Goal: Complete application form

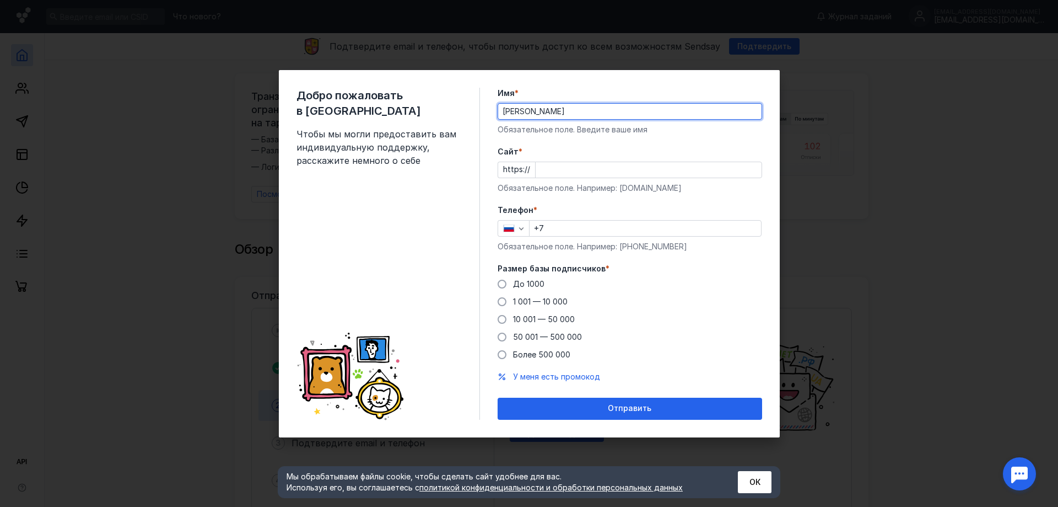
click at [579, 172] on input "Cайт *" at bounding box center [649, 169] width 226 height 15
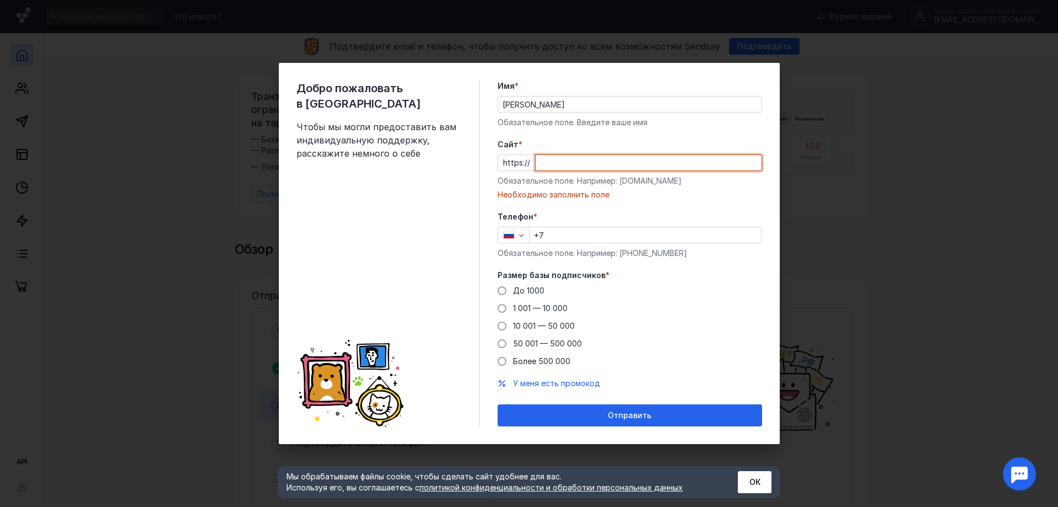
paste input "[PERSON_NAME][DOMAIN_NAME][URL]"
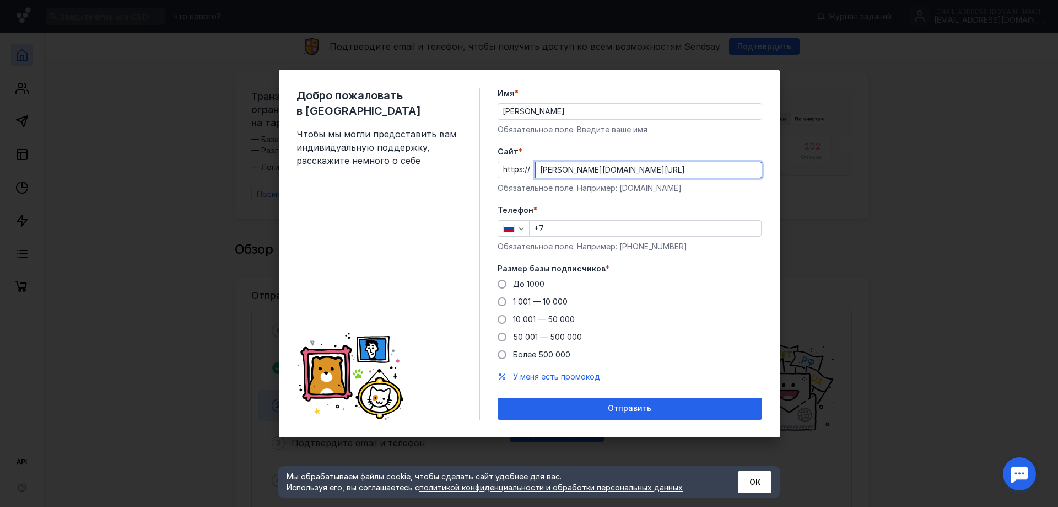
type input "[PERSON_NAME][DOMAIN_NAME][URL]"
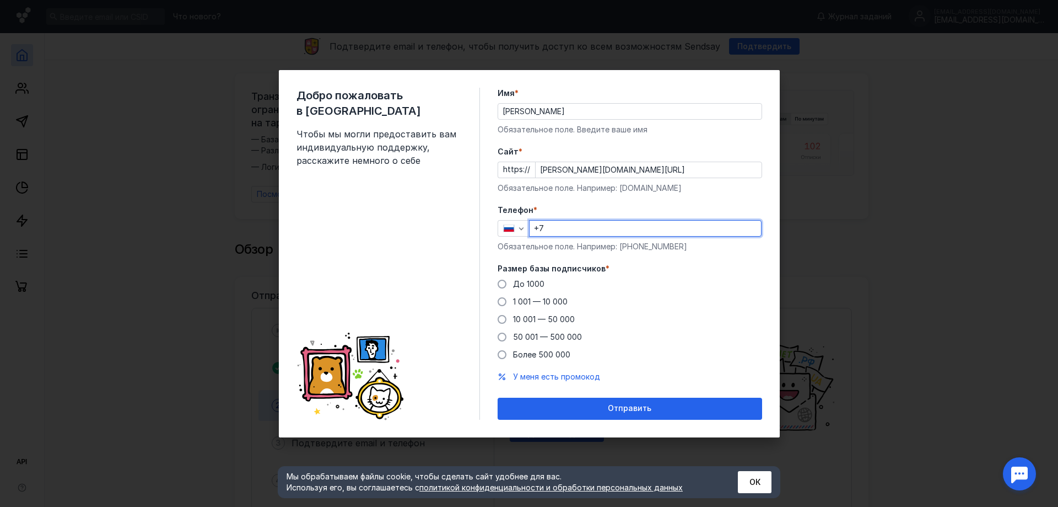
click at [566, 224] on input "+7" at bounding box center [645, 227] width 231 height 15
type input "[PHONE_NUMBER]"
click at [532, 319] on span "10 001 — 50 000" at bounding box center [544, 318] width 62 height 9
click at [0, 0] on input "10 001 — 50 000" at bounding box center [0, 0] width 0 height 0
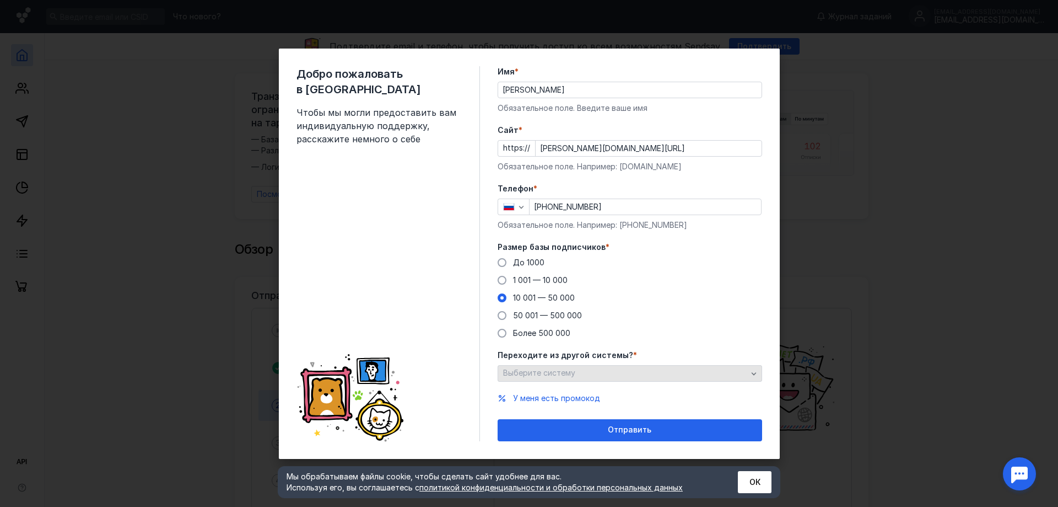
click at [593, 372] on div "Выберите систему" at bounding box center [625, 372] width 250 height 9
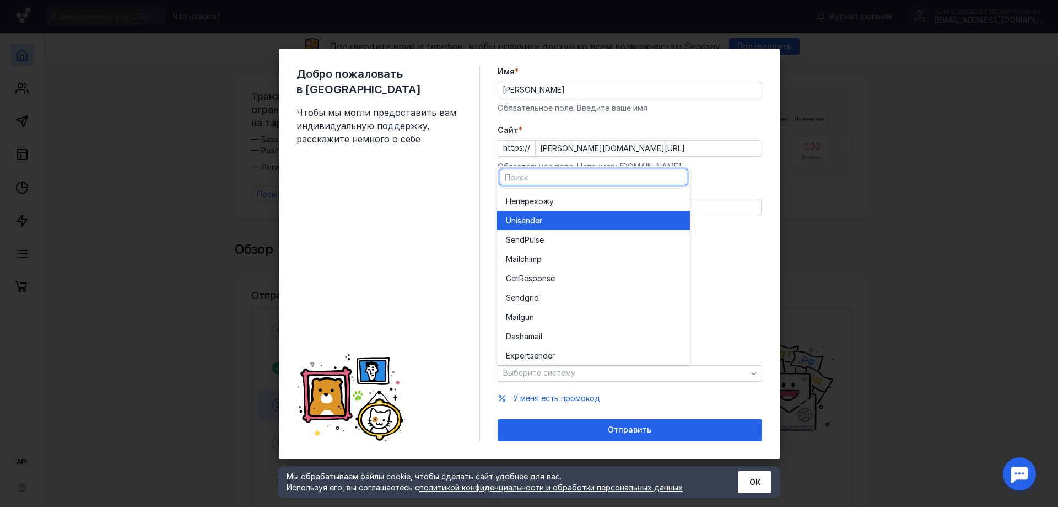
click at [548, 222] on div "Unisende r" at bounding box center [593, 220] width 175 height 11
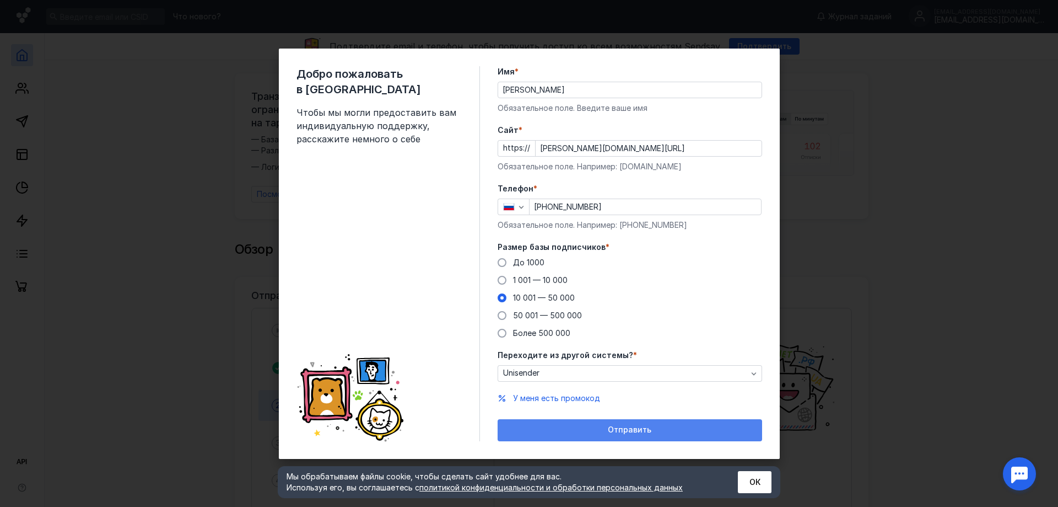
click at [584, 426] on div "Отправить" at bounding box center [630, 429] width 254 height 9
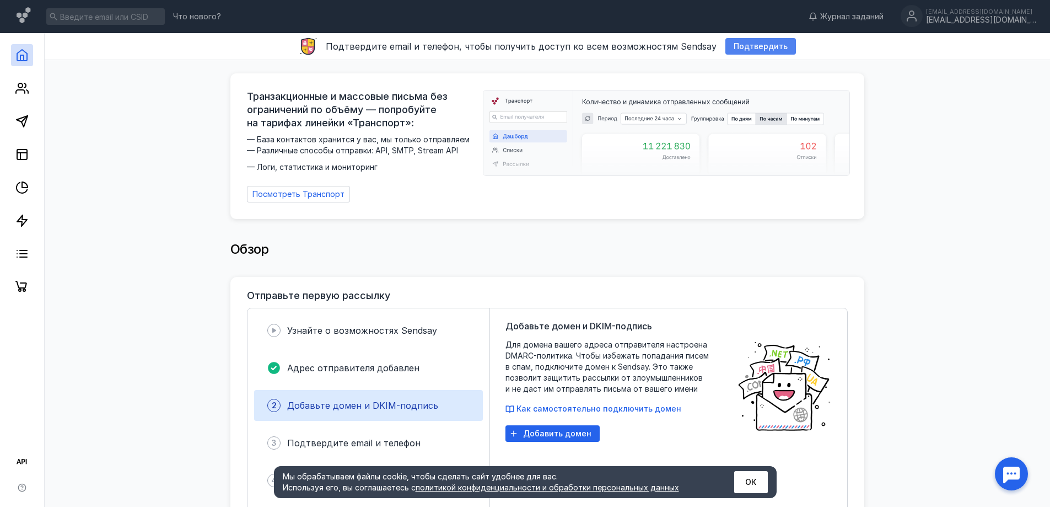
click at [749, 49] on span "Подтвердить" at bounding box center [761, 46] width 54 height 9
